Goal: Find specific page/section: Find specific page/section

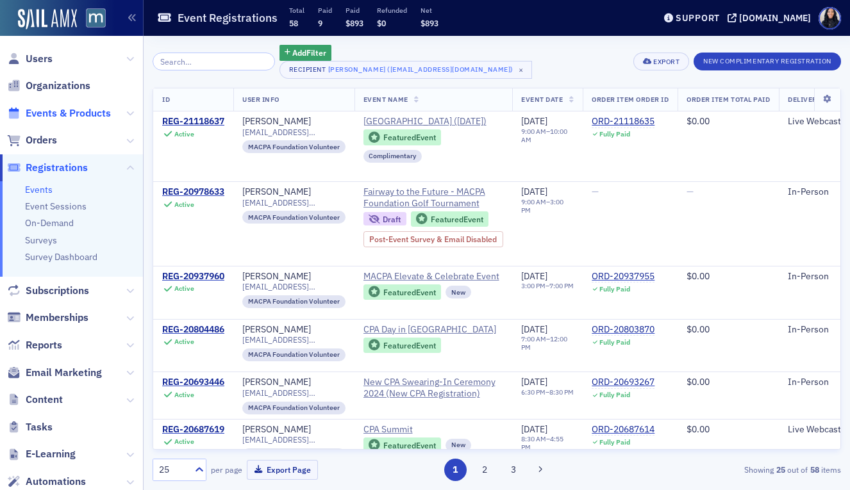
click at [92, 112] on span "Events & Products" at bounding box center [68, 113] width 85 height 14
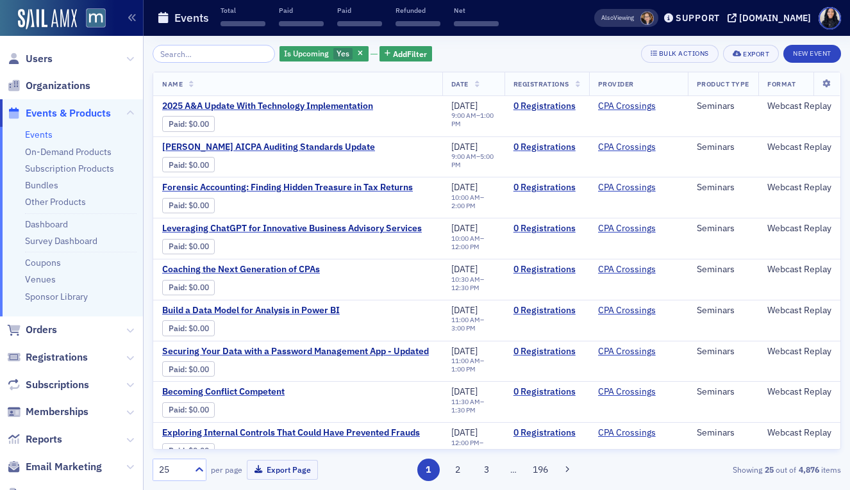
click at [195, 55] on input "search" at bounding box center [214, 54] width 122 height 18
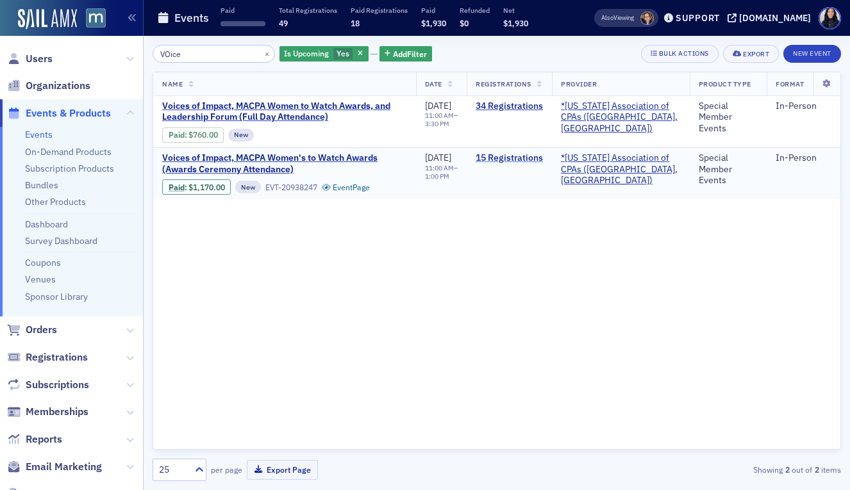
type input "VOice"
click at [542, 160] on link "15 Registrations" at bounding box center [508, 159] width 67 height 12
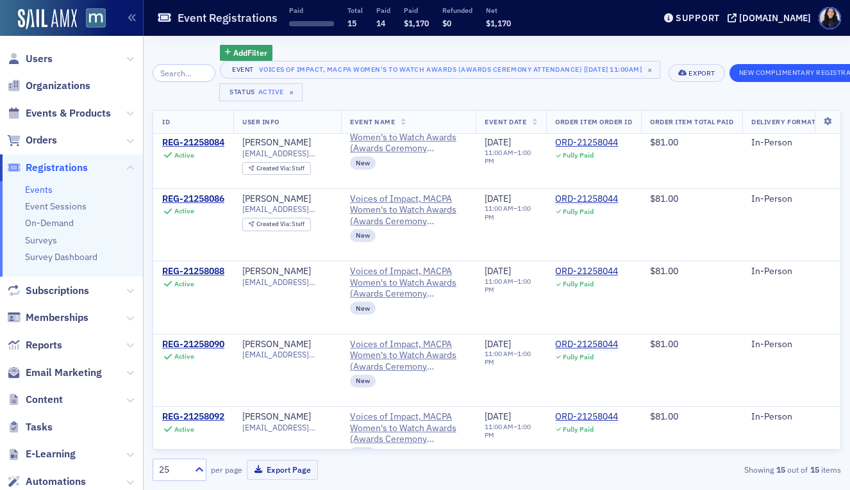
scroll to position [370, 0]
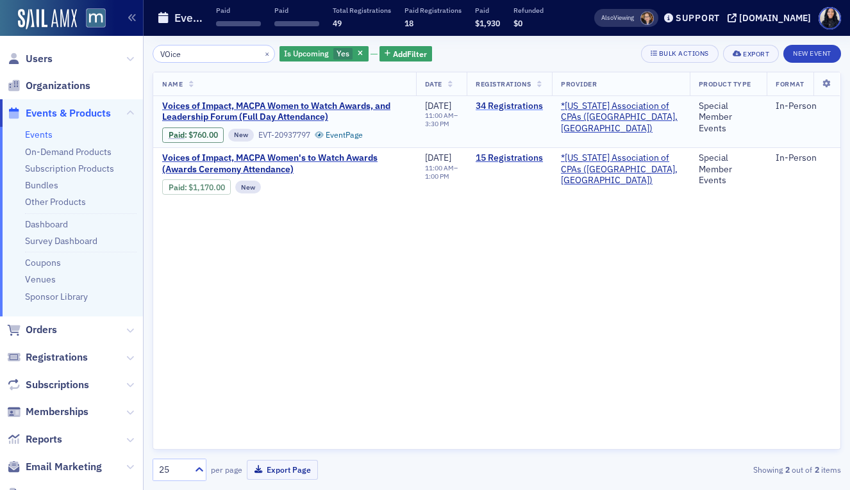
click at [511, 106] on link "34 Registrations" at bounding box center [508, 107] width 67 height 12
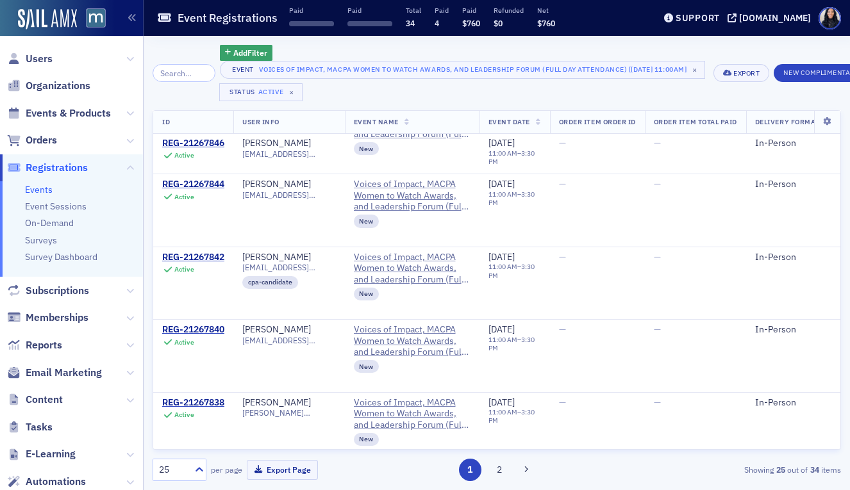
scroll to position [1501, 0]
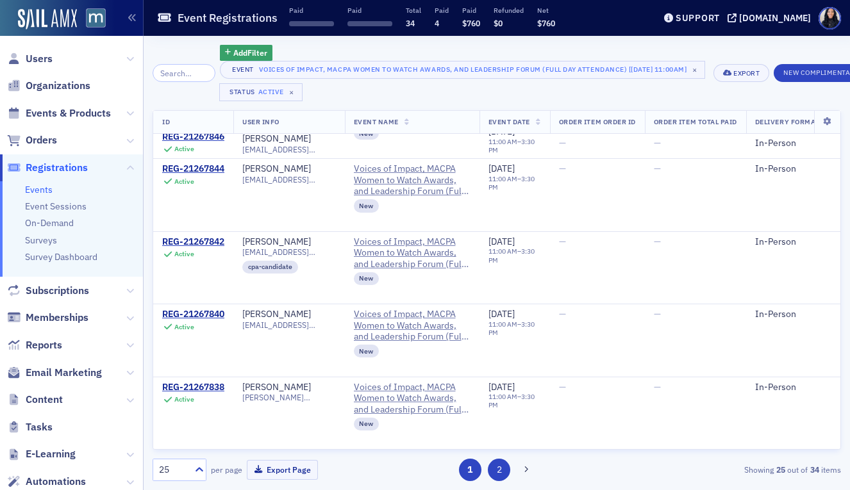
click at [499, 474] on button "2" at bounding box center [499, 470] width 22 height 22
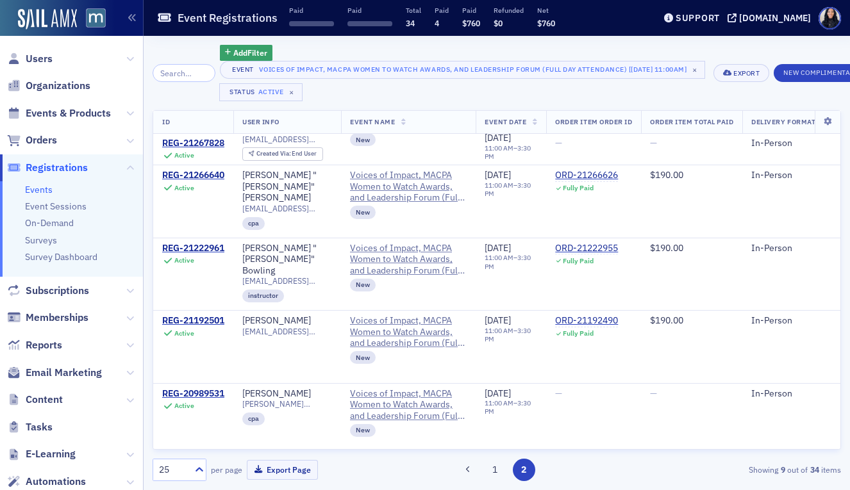
scroll to position [338, 0]
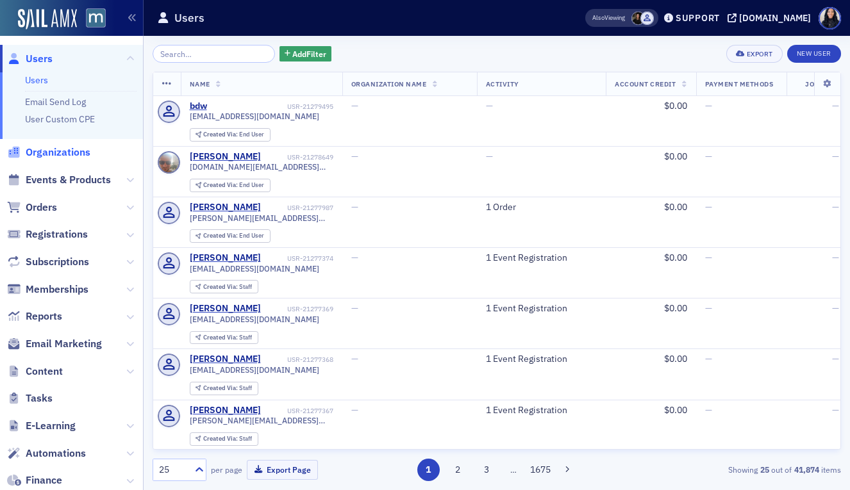
click at [81, 151] on span "Organizations" at bounding box center [58, 152] width 65 height 14
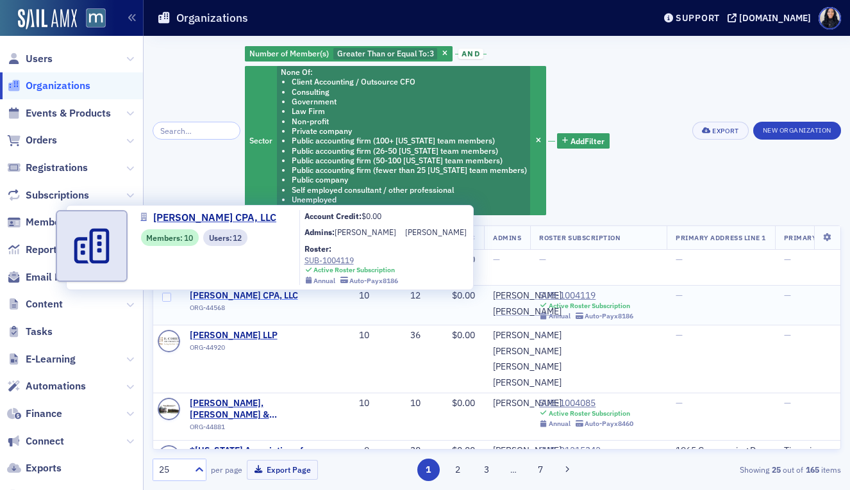
click at [230, 297] on span "[PERSON_NAME] CPA, LLC" at bounding box center [248, 296] width 117 height 12
select select "US"
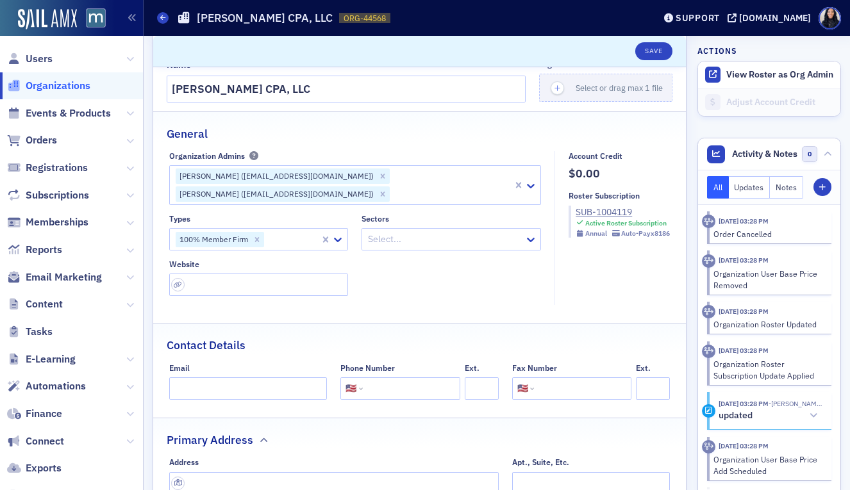
scroll to position [23, 0]
